Goal: Information Seeking & Learning: Learn about a topic

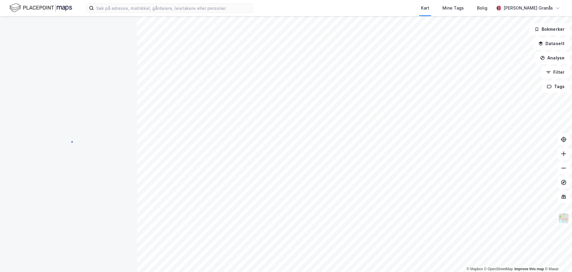
scroll to position [75, 0]
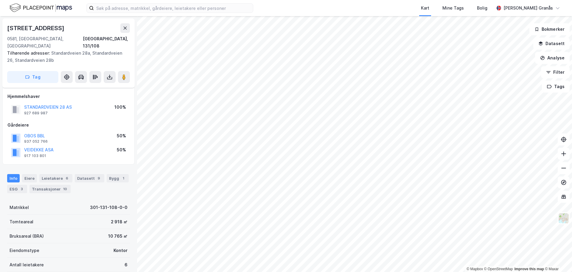
scroll to position [75, 0]
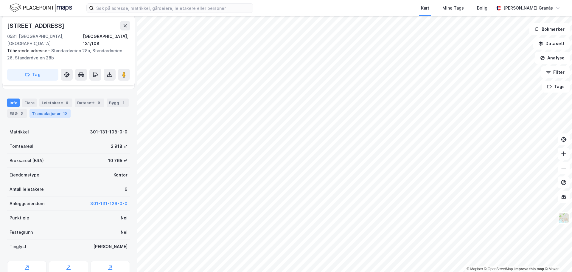
click at [53, 109] on div "Transaksjoner 10" at bounding box center [50, 113] width 41 height 8
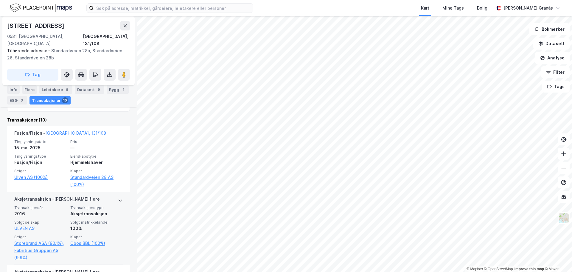
scroll to position [209, 0]
